Goal: Task Accomplishment & Management: Manage account settings

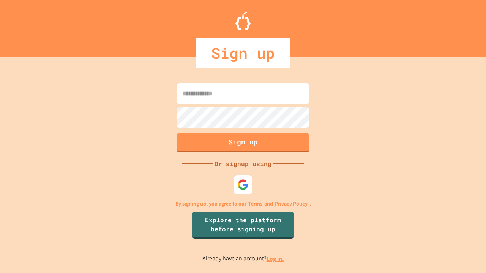
click at [276, 259] on link "Log in." at bounding box center [275, 259] width 17 height 8
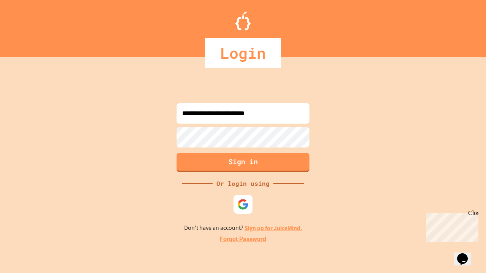
type input "**********"
